Goal: Task Accomplishment & Management: Use online tool/utility

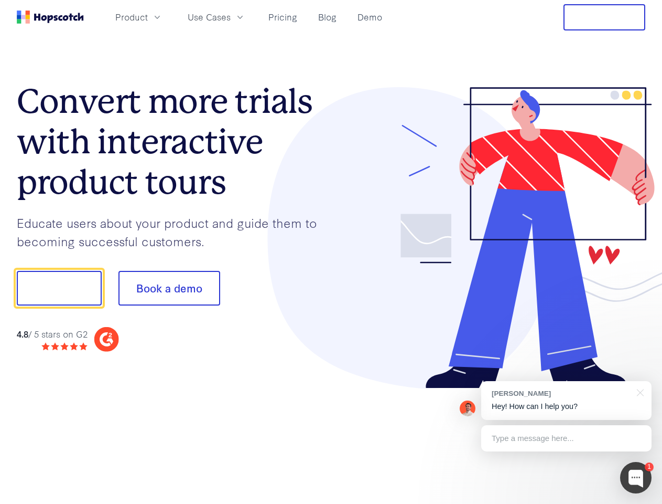
click at [331, 252] on div at bounding box center [488, 238] width 315 height 302
click at [148, 17] on span "Product" at bounding box center [131, 16] width 33 height 13
click at [231, 17] on span "Use Cases" at bounding box center [209, 16] width 43 height 13
click at [605, 17] on button "Free Trial" at bounding box center [605, 17] width 82 height 26
click at [59, 288] on button "Show me!" at bounding box center [59, 288] width 85 height 35
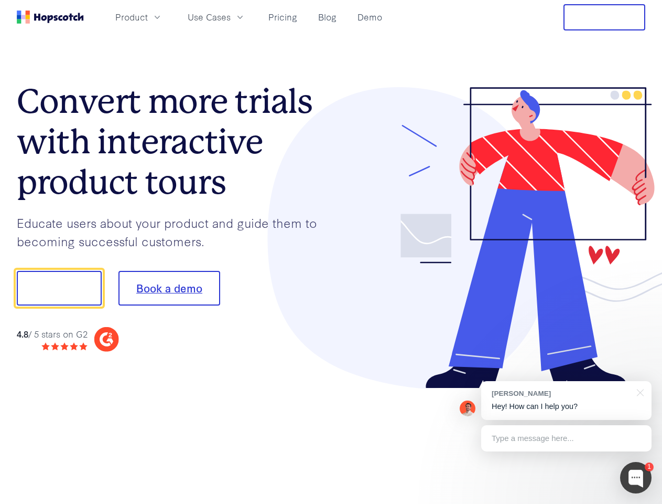
click at [169, 288] on button "Book a demo" at bounding box center [170, 288] width 102 height 35
click at [636, 477] on div at bounding box center [636, 477] width 31 height 31
click at [566, 400] on div "[PERSON_NAME] Hey! How can I help you?" at bounding box center [567, 400] width 170 height 39
click at [639, 391] on div at bounding box center [553, 287] width 197 height 350
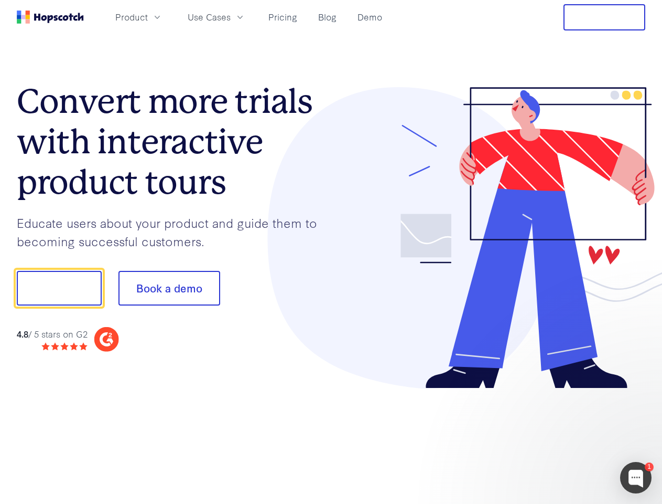
click at [566, 438] on div at bounding box center [553, 287] width 197 height 350
